Goal: Task Accomplishment & Management: Use online tool/utility

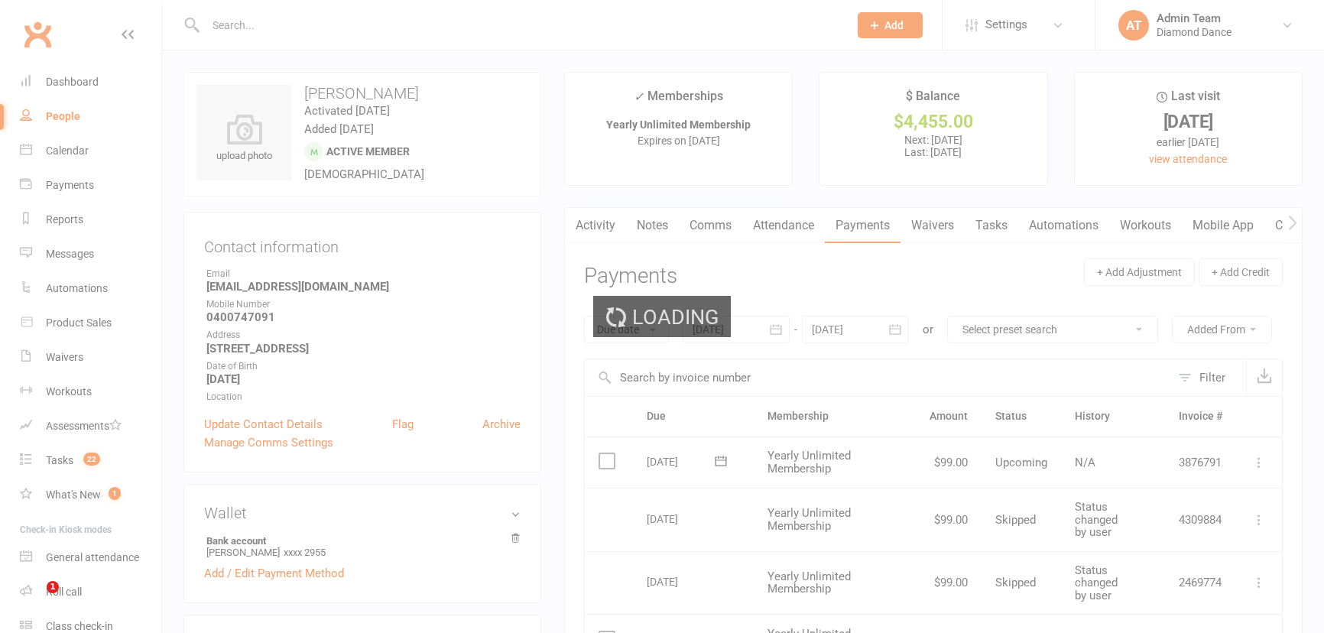
scroll to position [69, 0]
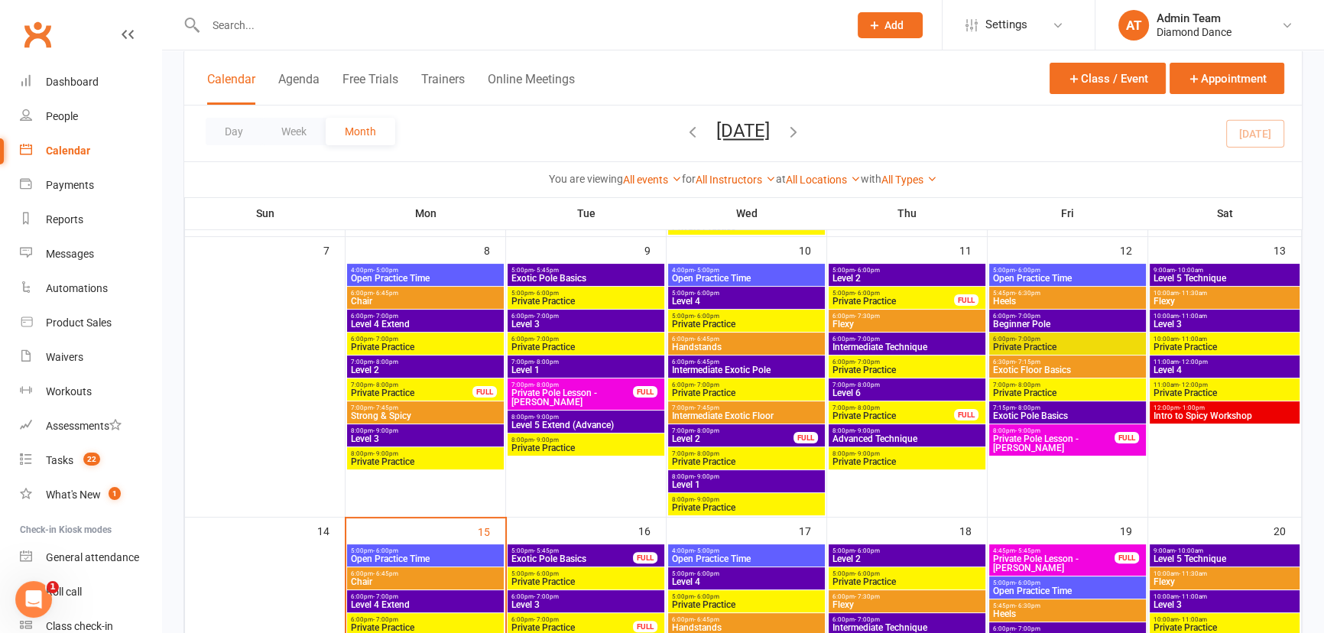
scroll to position [347, 0]
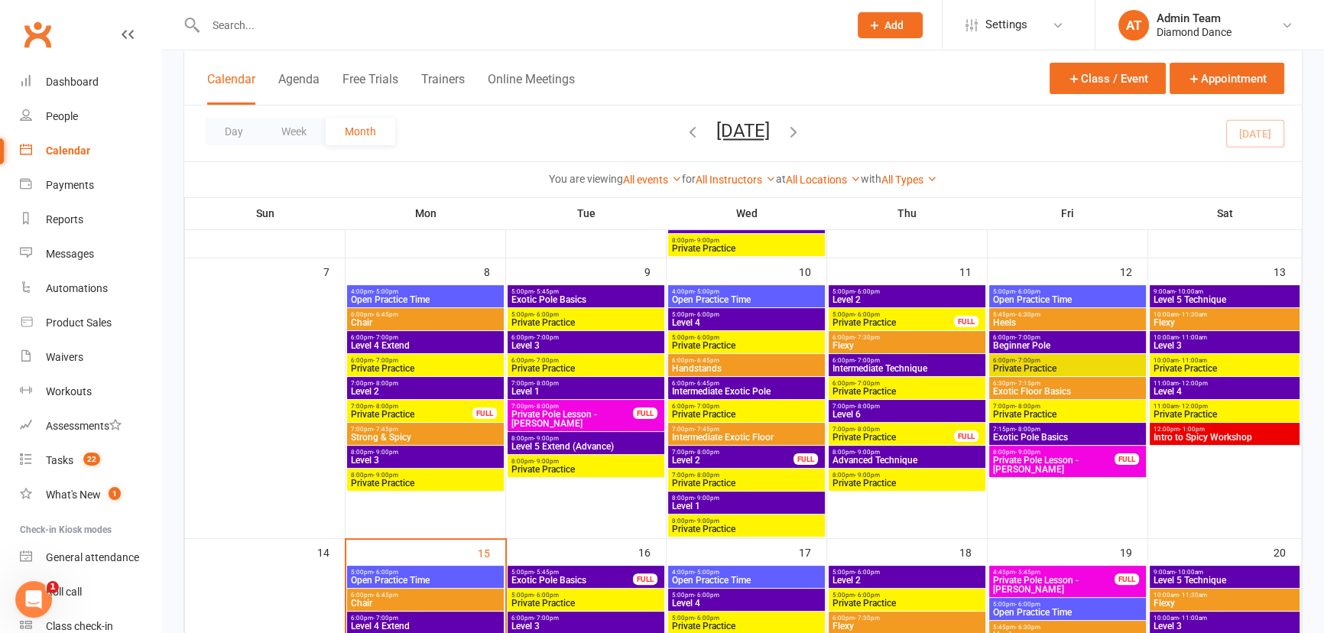
click at [1200, 323] on span "Flexy" at bounding box center [1225, 322] width 144 height 9
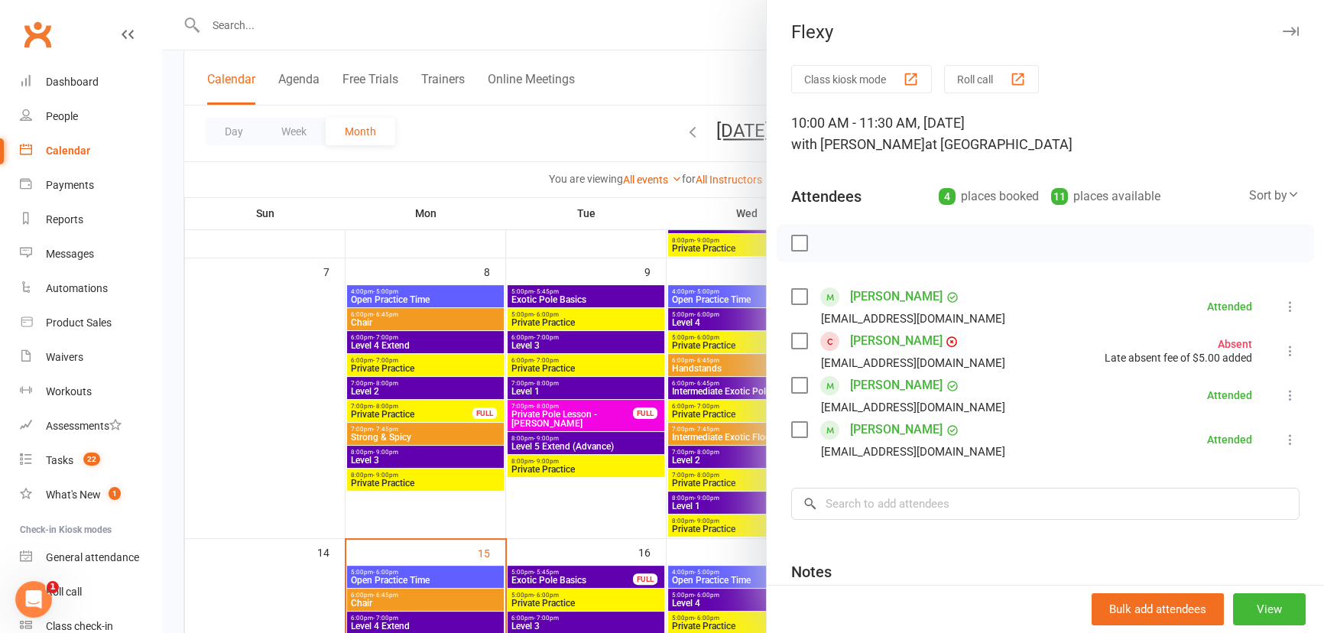
click at [265, 21] on div at bounding box center [743, 316] width 1162 height 633
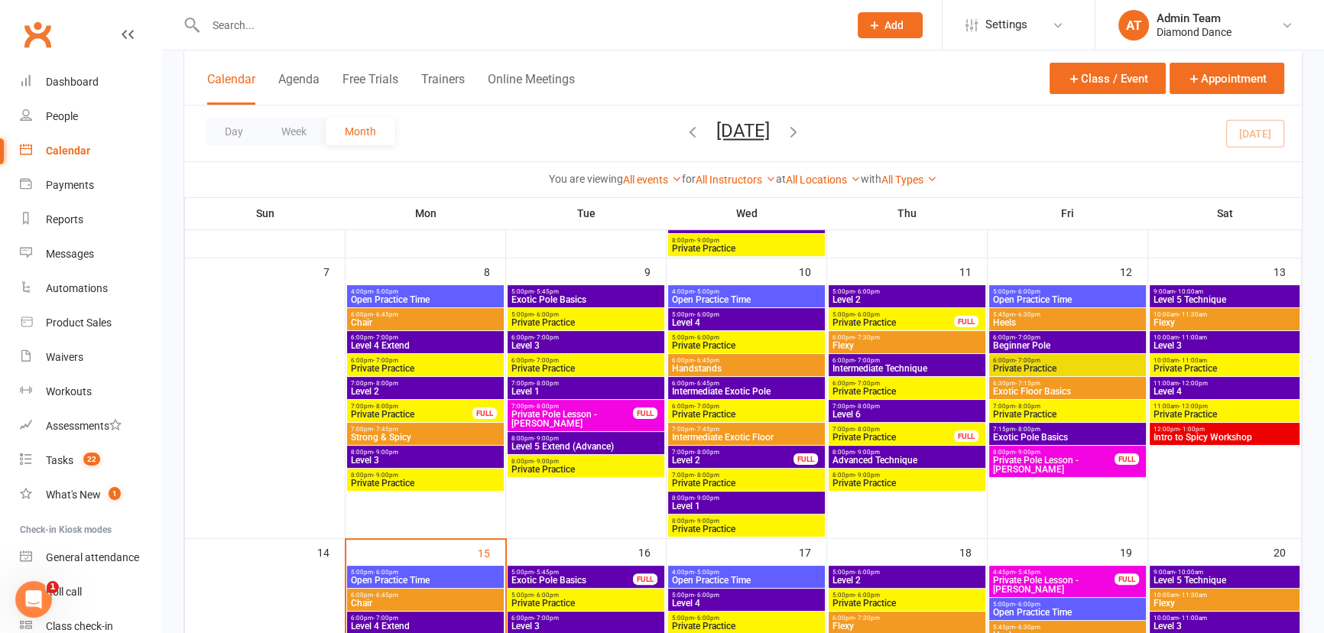
click at [255, 24] on input "text" at bounding box center [519, 25] width 637 height 21
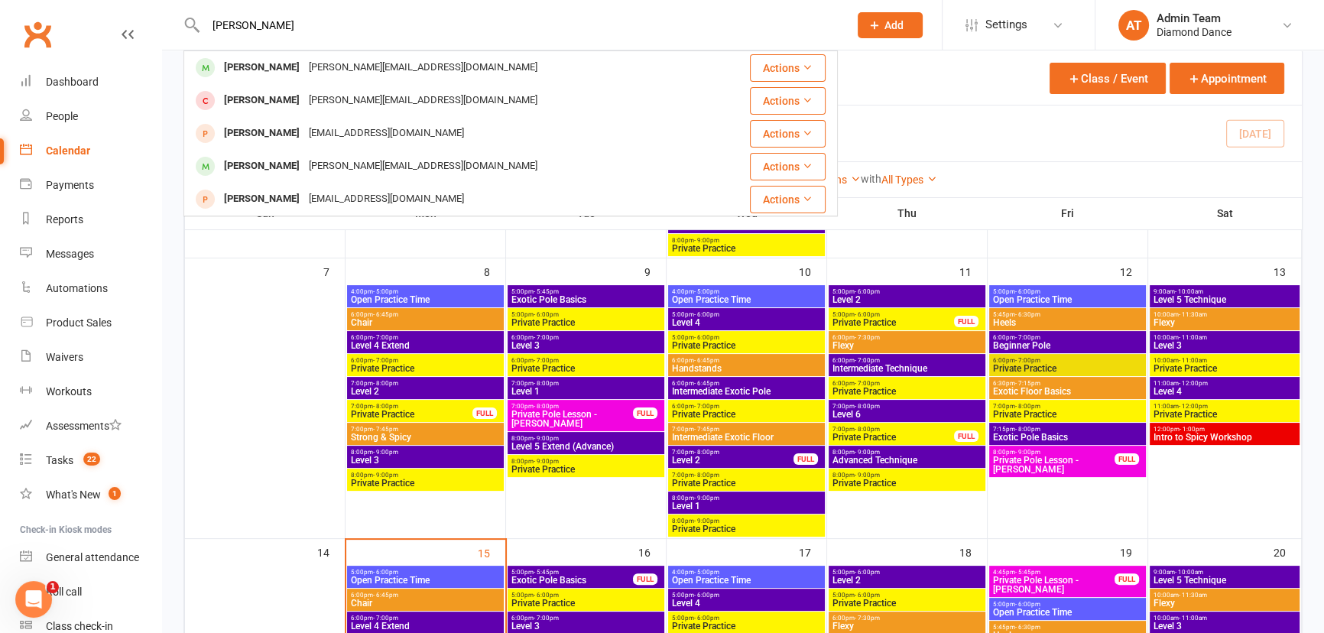
type input "[PERSON_NAME]"
click at [257, 69] on div "[PERSON_NAME]" at bounding box center [261, 68] width 85 height 22
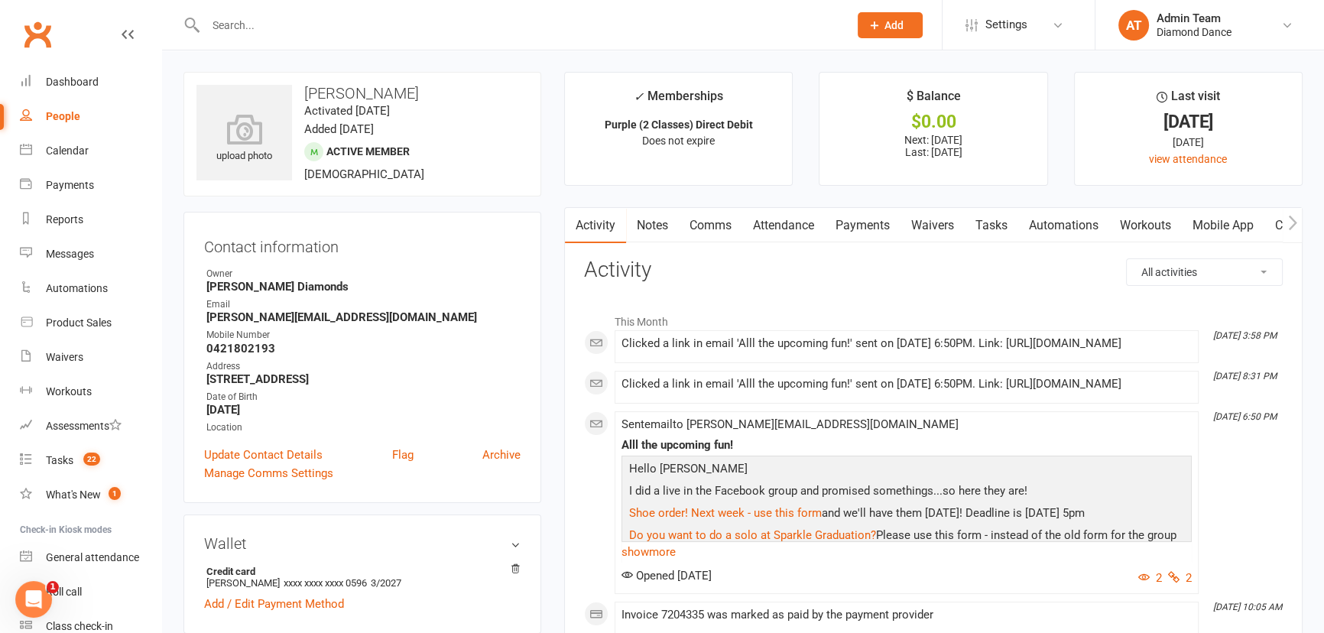
click at [943, 228] on link "Waivers" at bounding box center [933, 225] width 64 height 35
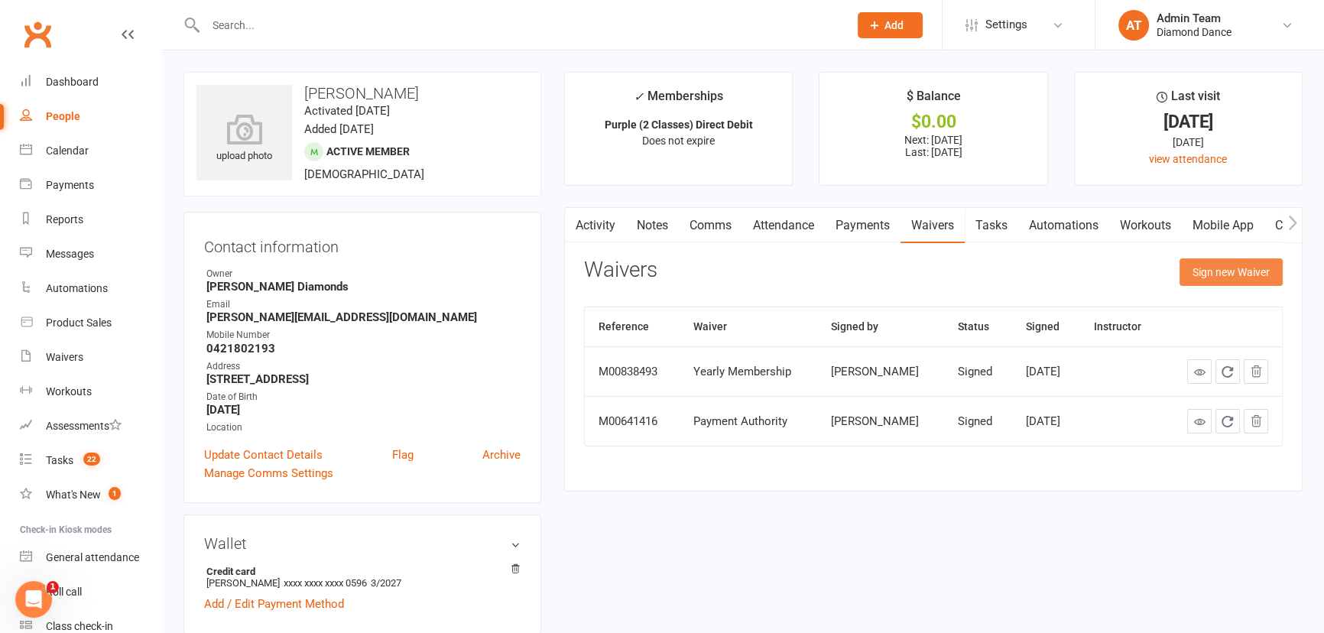
click at [1233, 263] on button "Sign new Waiver" at bounding box center [1231, 272] width 103 height 28
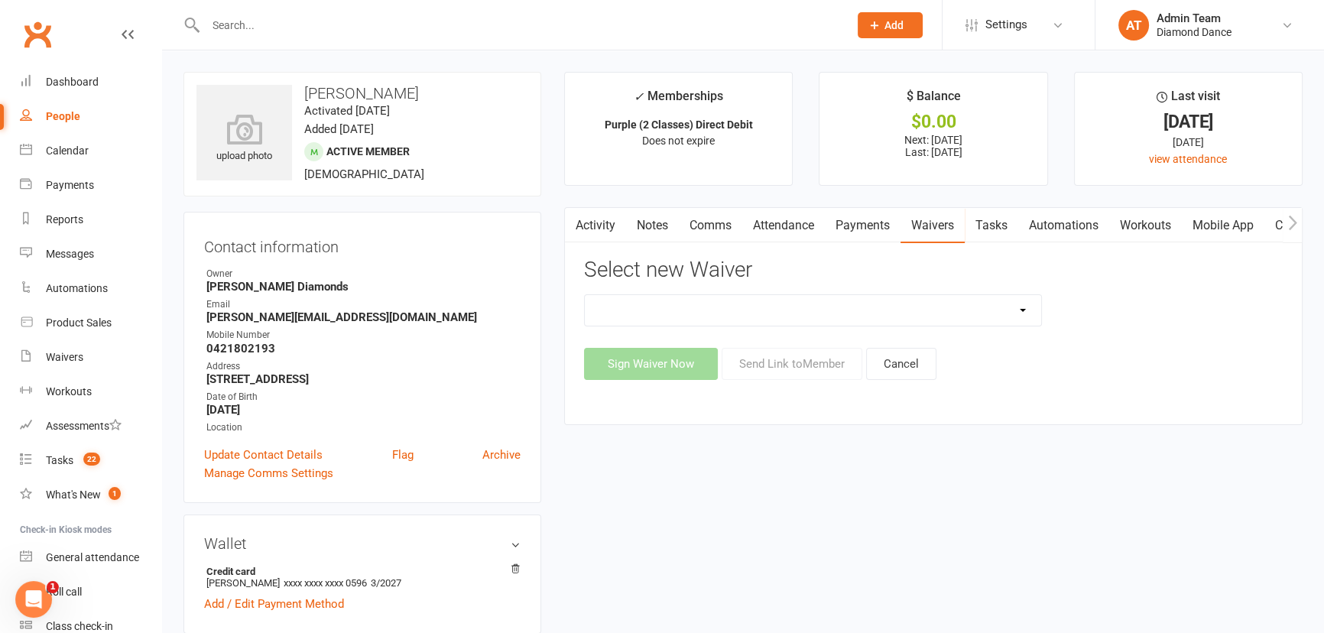
click at [925, 308] on select "Cancellation Form General Waiver and T's & C's New Card or Account details Prac…" at bounding box center [813, 310] width 456 height 31
select select "10460"
click at [585, 295] on select "Cancellation Form General Waiver and T's & C's New Card or Account details Prac…" at bounding box center [813, 310] width 456 height 31
click at [823, 361] on button "Send Link to Member" at bounding box center [792, 364] width 141 height 32
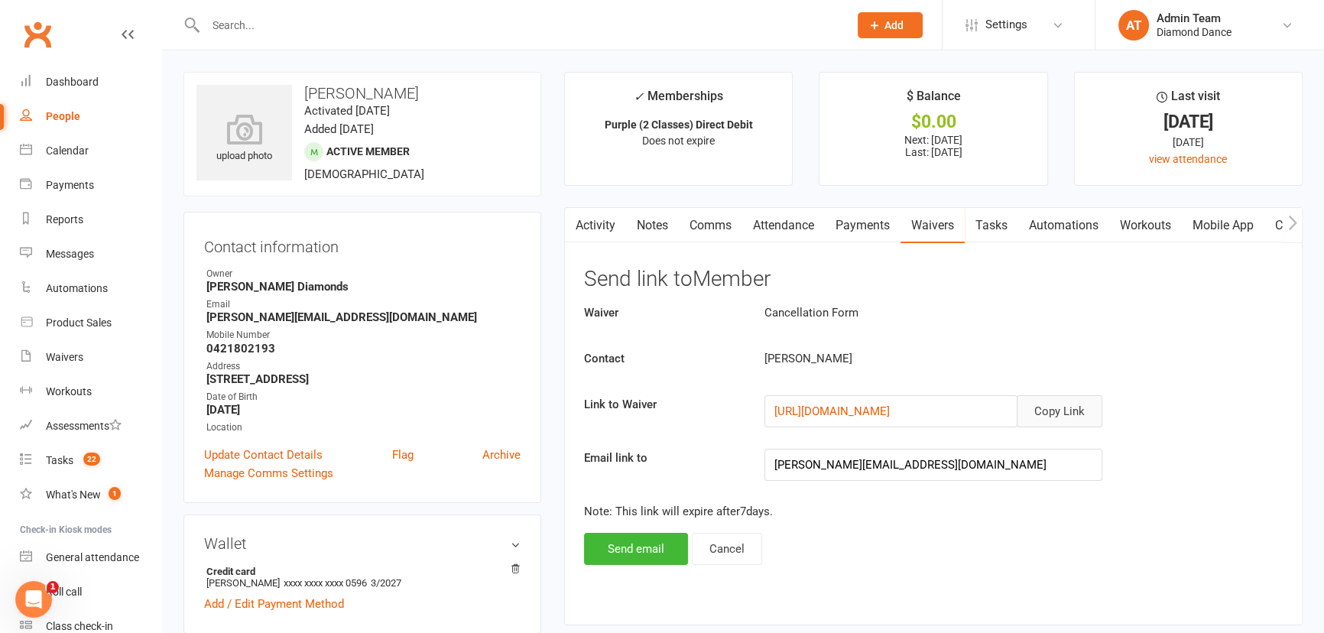
click at [1060, 411] on button "Copy Link" at bounding box center [1060, 411] width 86 height 32
drag, startPoint x: 73, startPoint y: 145, endPoint x: 209, endPoint y: 61, distance: 160.0
click at [73, 145] on div "Calendar" at bounding box center [67, 150] width 43 height 12
